Goal: Navigation & Orientation: Find specific page/section

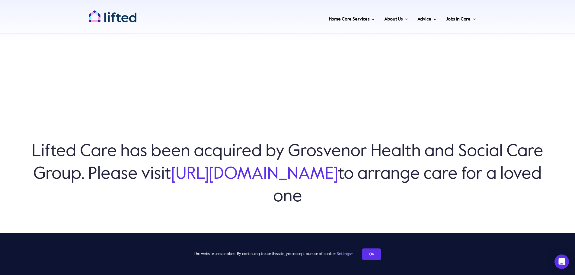
click at [293, 172] on link "[URL][DOMAIN_NAME]" at bounding box center [254, 174] width 167 height 17
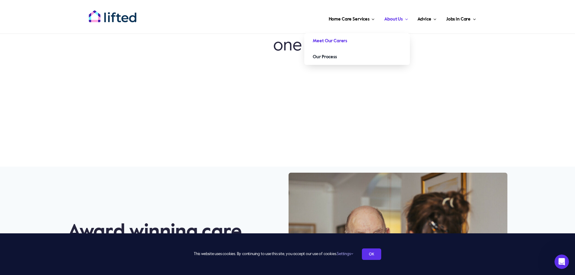
click at [384, 40] on link "Meet Our Carers" at bounding box center [357, 41] width 106 height 16
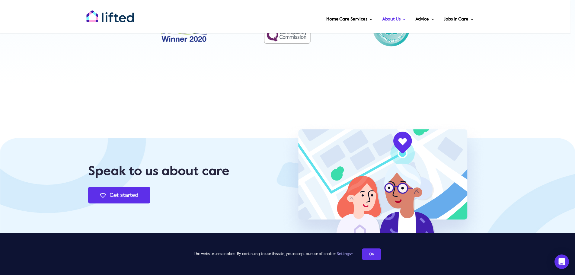
scroll to position [1872, 0]
